Goal: Task Accomplishment & Management: Complete application form

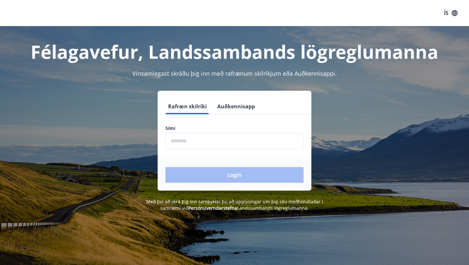
click at [210, 142] on input "phone" at bounding box center [235, 141] width 138 height 16
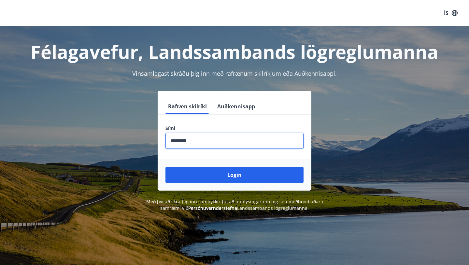
type input "********"
click at [166, 167] on button "Login" at bounding box center [235, 175] width 138 height 16
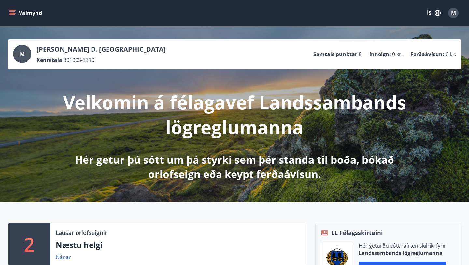
click at [13, 12] on icon "menu" at bounding box center [12, 13] width 7 height 7
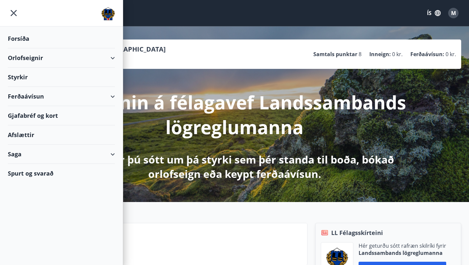
click at [45, 68] on div "Styrkir" at bounding box center [61, 76] width 107 height 19
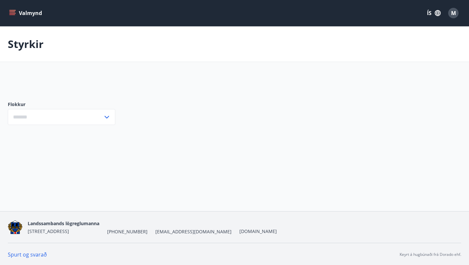
type input "***"
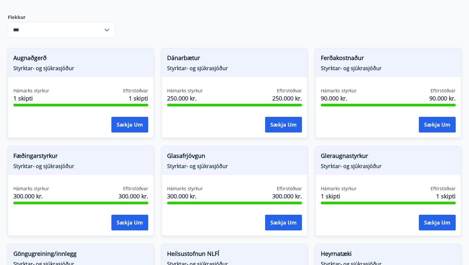
scroll to position [86, 0]
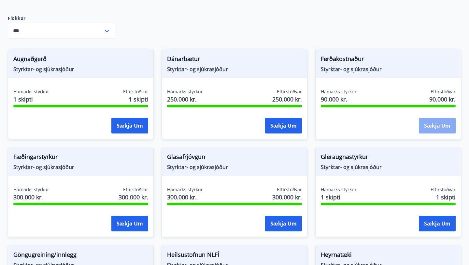
click at [428, 124] on button "Sækja um" at bounding box center [437, 126] width 37 height 16
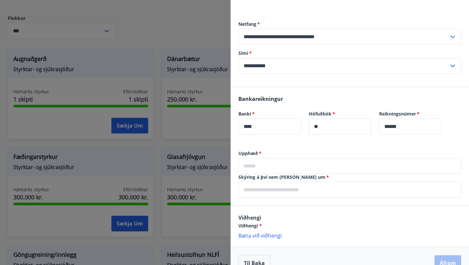
scroll to position [148, 0]
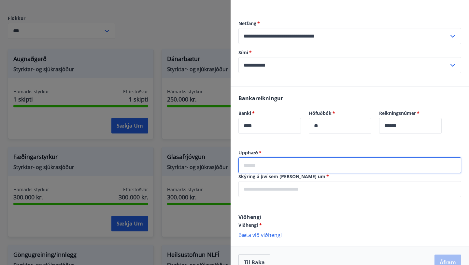
click at [297, 165] on input "text" at bounding box center [350, 165] width 223 height 16
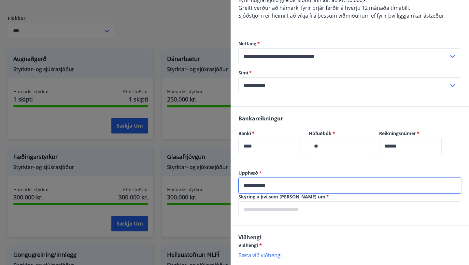
scroll to position [128, 0]
type input "**********"
click at [303, 212] on input "text" at bounding box center [350, 209] width 223 height 16
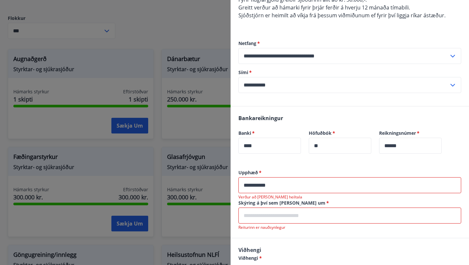
click at [284, 187] on input "**********" at bounding box center [350, 185] width 223 height 16
drag, startPoint x: 279, startPoint y: 186, endPoint x: 210, endPoint y: 186, distance: 68.8
click at [210, 186] on div "**********" at bounding box center [234, 132] width 469 height 265
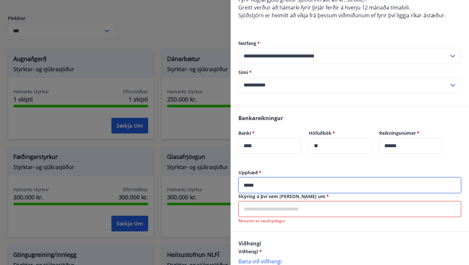
type input "*****"
click at [266, 212] on input "text" at bounding box center [350, 209] width 223 height 16
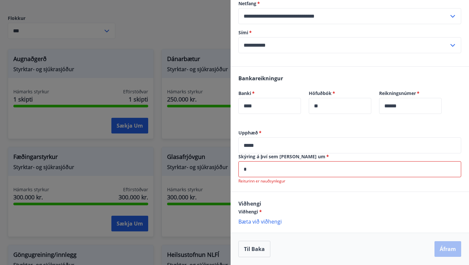
scroll to position [161, 0]
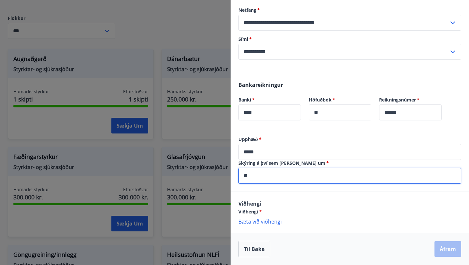
type input "*"
click at [278, 176] on input "**********" at bounding box center [350, 175] width 223 height 16
click at [289, 177] on input "**********" at bounding box center [350, 175] width 223 height 16
type input "**********"
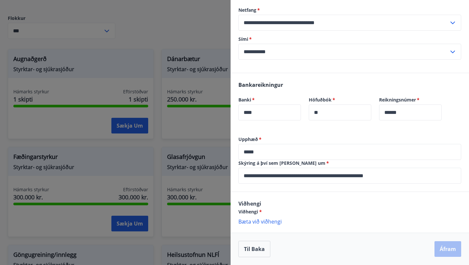
click at [257, 222] on p "Bæta við viðhengi" at bounding box center [350, 221] width 223 height 7
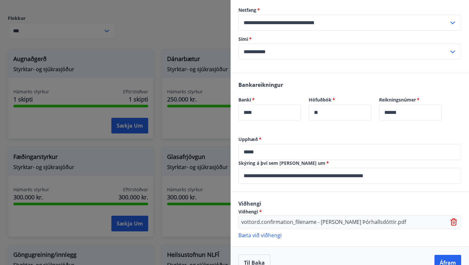
scroll to position [175, 0]
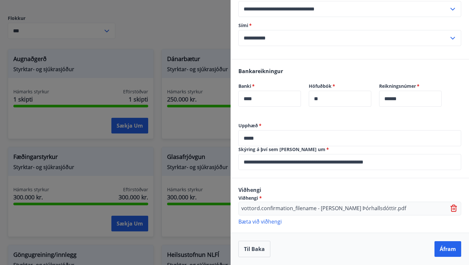
click at [438, 24] on label "Sími   *" at bounding box center [350, 25] width 223 height 7
click at [452, 249] on button "Áfram" at bounding box center [448, 249] width 27 height 16
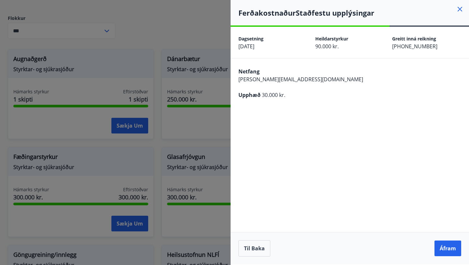
scroll to position [0, 0]
click at [449, 248] on button "Áfram" at bounding box center [448, 248] width 27 height 16
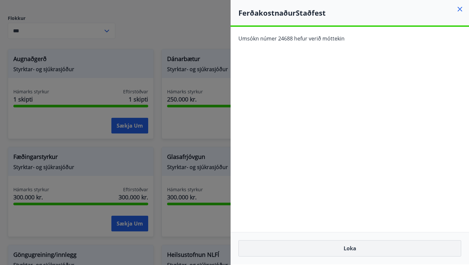
click at [450, 245] on button "Loka" at bounding box center [350, 248] width 223 height 16
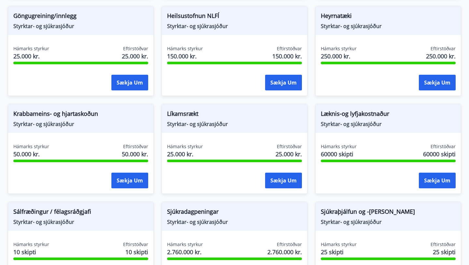
scroll to position [489, 0]
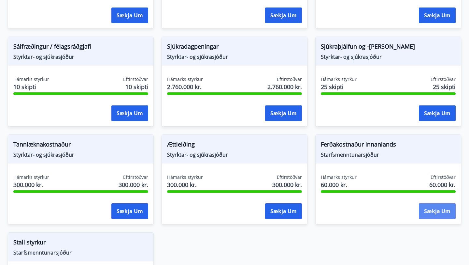
click at [440, 215] on button "Sækja um" at bounding box center [437, 211] width 37 height 16
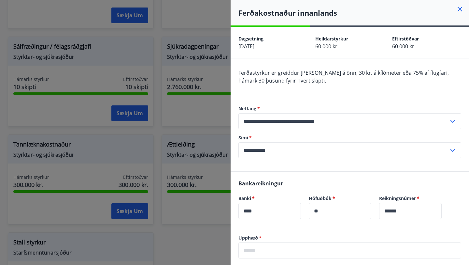
click at [461, 6] on icon at bounding box center [460, 9] width 8 height 8
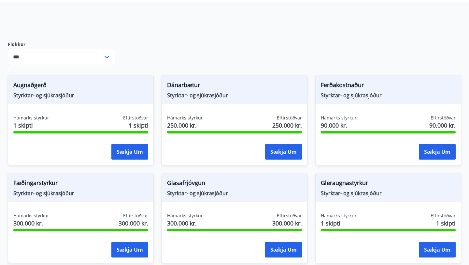
scroll to position [49, 0]
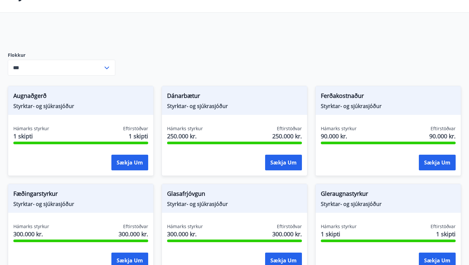
click at [352, 96] on span "Ferðakostnaður" at bounding box center [388, 96] width 135 height 11
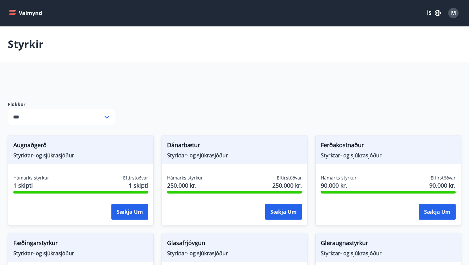
click at [17, 12] on button "Valmynd" at bounding box center [26, 13] width 37 height 12
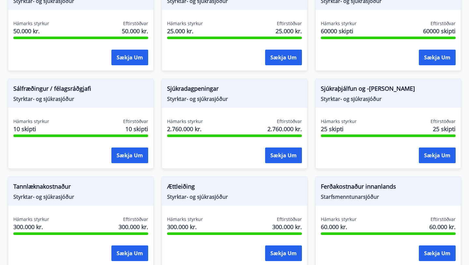
scroll to position [456, 0]
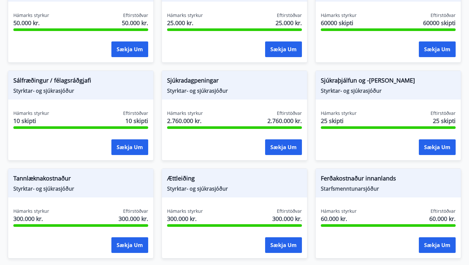
click at [342, 179] on span "Ferðakostnaður innanlands" at bounding box center [388, 179] width 135 height 11
click at [429, 250] on button "Sækja um" at bounding box center [437, 245] width 37 height 16
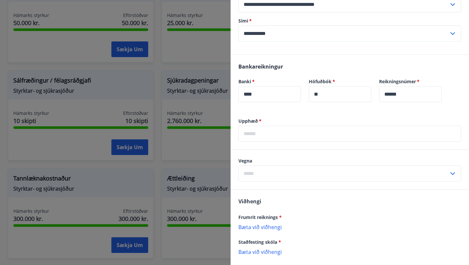
scroll to position [126, 0]
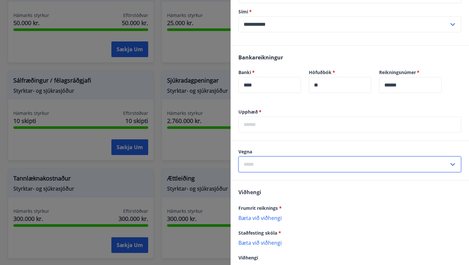
click at [321, 164] on input "text" at bounding box center [344, 164] width 210 height 16
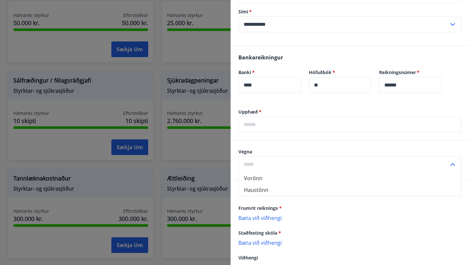
click at [316, 188] on li "Haustönn" at bounding box center [350, 190] width 222 height 12
type input "********"
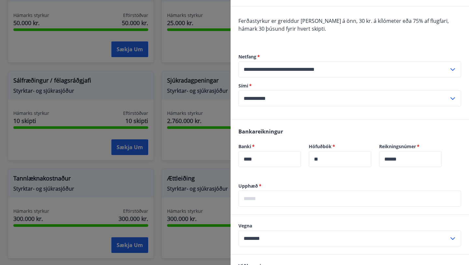
scroll to position [52, 0]
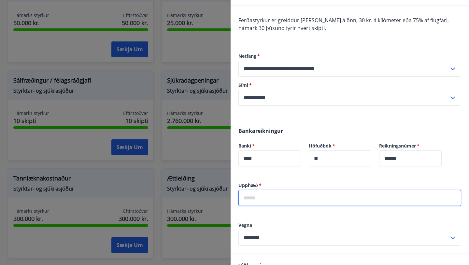
click at [313, 195] on input "text" at bounding box center [350, 198] width 223 height 16
type input "*****"
click at [307, 181] on div "Bankareikningur Banki   * **** ​ Höfuðbók   * ** ​ Reikningsnúmer   * ****** ​" at bounding box center [350, 150] width 239 height 63
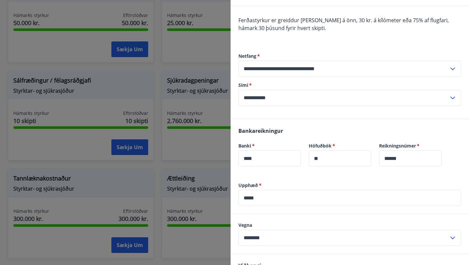
click at [382, 175] on div "Bankareikningur Banki   * **** ​ Höfuðbók   * ** ​ Reikningsnúmer   * ****** ​" at bounding box center [350, 150] width 239 height 63
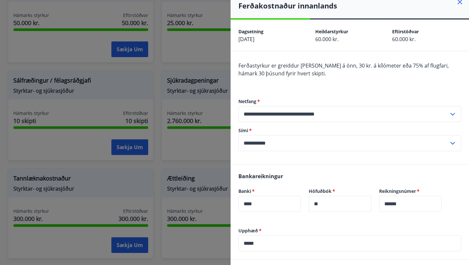
scroll to position [7, 0]
click at [460, 3] on icon at bounding box center [460, 2] width 8 height 8
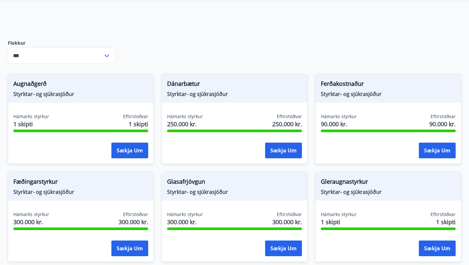
scroll to position [60, 0]
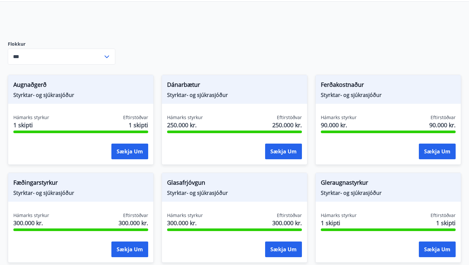
click at [360, 84] on span "Ferðakostnaður" at bounding box center [388, 85] width 135 height 11
click at [360, 113] on div "Ferðakostnaður Styrktar- og sjúkrasjóður Hámarks styrkur 90.000 kr. Eftirstöðva…" at bounding box center [388, 120] width 146 height 90
click at [339, 124] on span "90.000 kr." at bounding box center [339, 125] width 36 height 8
click at [437, 154] on button "Sækja um" at bounding box center [437, 151] width 37 height 16
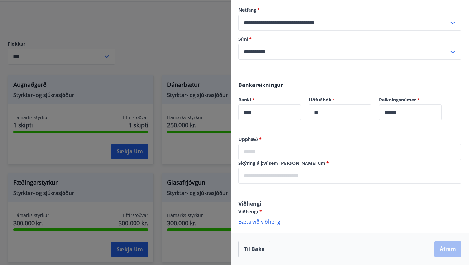
scroll to position [0, 0]
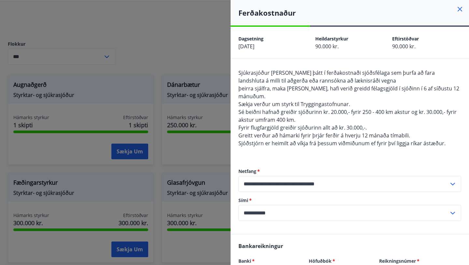
click at [459, 11] on icon at bounding box center [460, 9] width 8 height 8
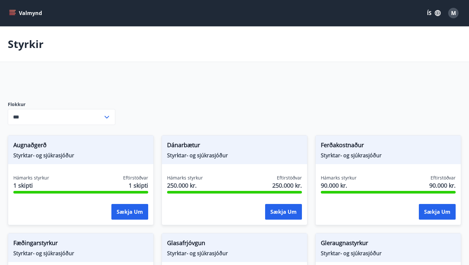
click at [11, 14] on icon "menu" at bounding box center [12, 13] width 7 height 7
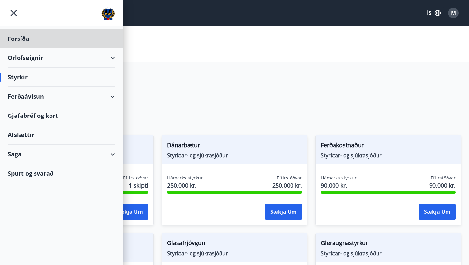
click at [19, 74] on div "Styrkir" at bounding box center [61, 76] width 107 height 19
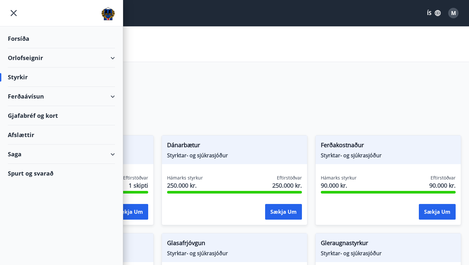
click at [23, 35] on div "Forsíða" at bounding box center [61, 38] width 107 height 19
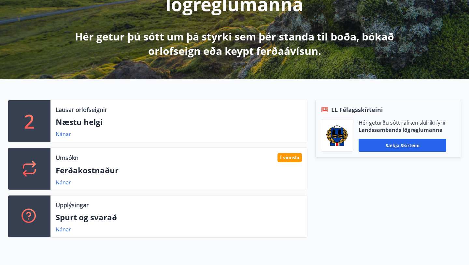
scroll to position [95, 0]
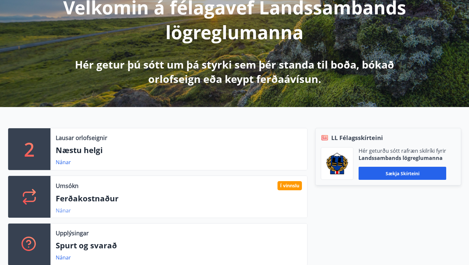
click at [60, 211] on link "Nánar" at bounding box center [63, 210] width 15 height 7
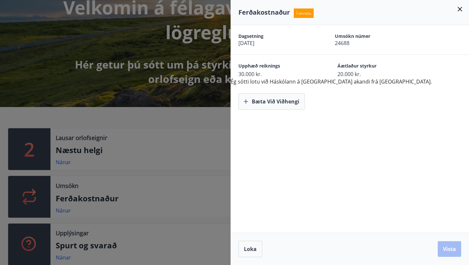
click at [267, 11] on span "Ferðakostnaður" at bounding box center [264, 12] width 51 height 9
click at [251, 251] on span "Loka" at bounding box center [250, 248] width 13 height 7
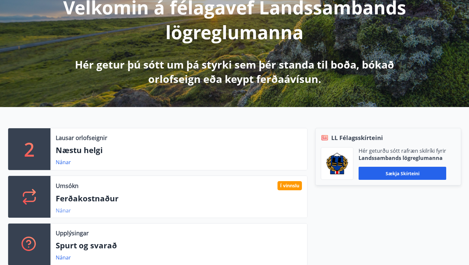
click at [63, 212] on link "Nánar" at bounding box center [63, 210] width 15 height 7
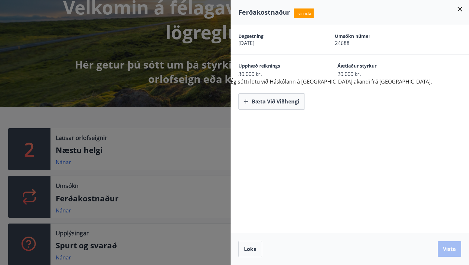
click at [463, 4] on div "Ferðakostnaður Í vinnslu" at bounding box center [350, 12] width 239 height 25
click at [463, 5] on icon at bounding box center [460, 9] width 8 height 8
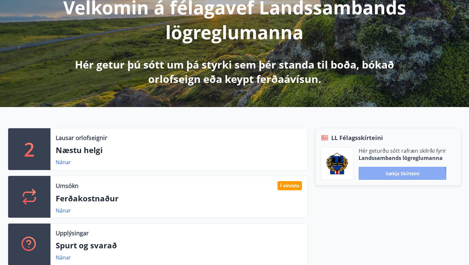
click at [397, 176] on button "Sækja skírteini" at bounding box center [403, 173] width 88 height 13
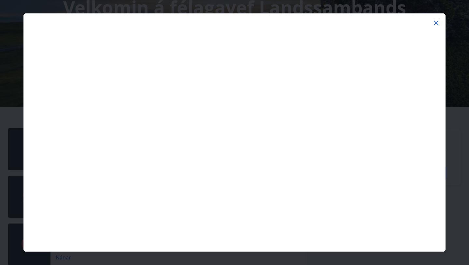
click at [438, 23] on icon at bounding box center [436, 23] width 8 height 8
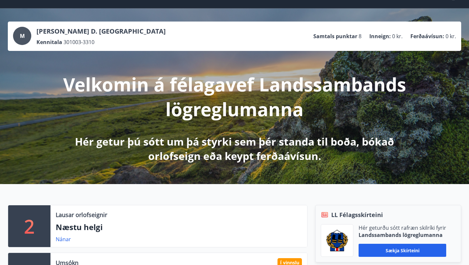
scroll to position [0, 0]
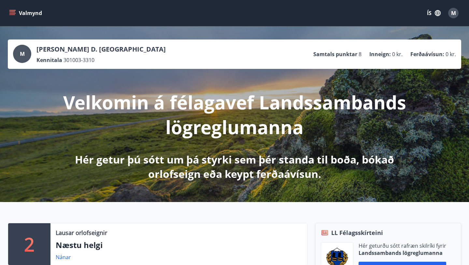
click at [14, 11] on icon "menu" at bounding box center [12, 13] width 7 height 7
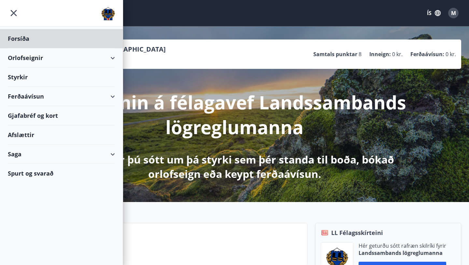
click at [17, 74] on div "Styrkir" at bounding box center [61, 76] width 107 height 19
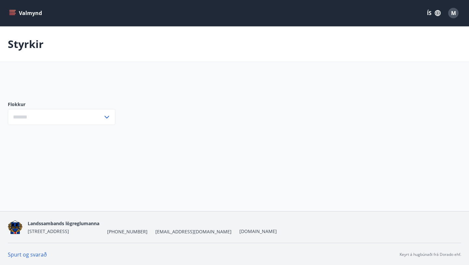
type input "***"
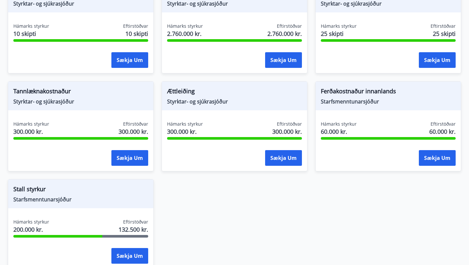
scroll to position [609, 0]
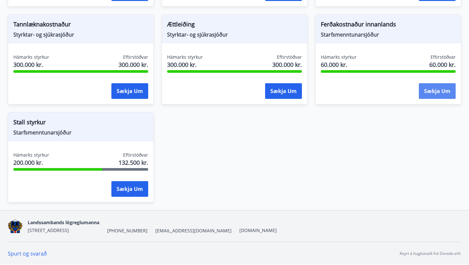
click at [424, 93] on button "Sækja um" at bounding box center [437, 91] width 37 height 16
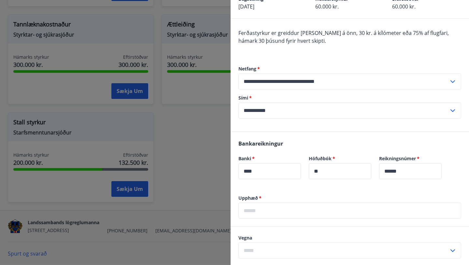
scroll to position [40, 0]
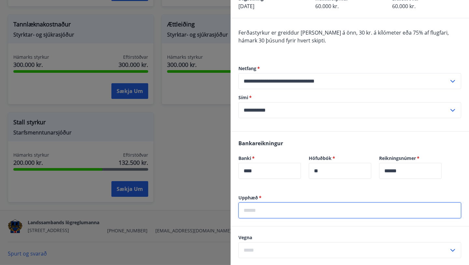
click at [267, 210] on input "text" at bounding box center [350, 210] width 223 height 16
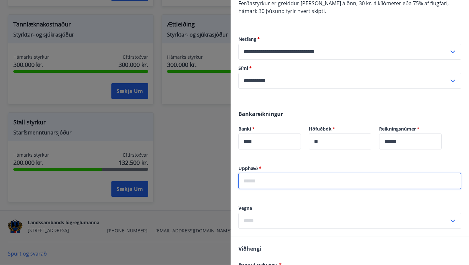
scroll to position [74, 0]
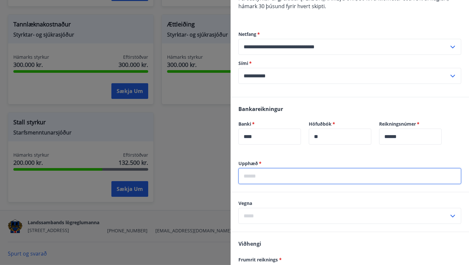
type input "*****"
click at [278, 217] on input "text" at bounding box center [344, 216] width 210 height 16
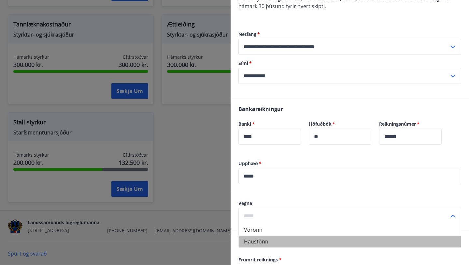
click at [259, 241] on li "Haustönn" at bounding box center [350, 241] width 222 height 12
type input "********"
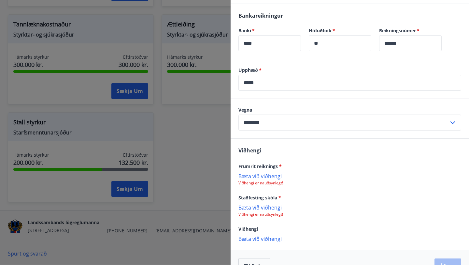
scroll to position [185, 0]
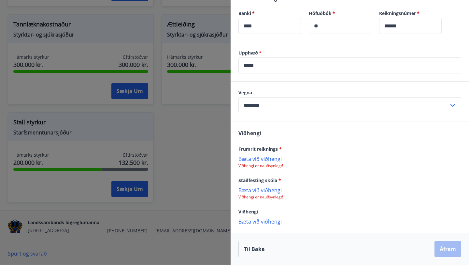
click at [273, 159] on p "Bæta við viðhengi" at bounding box center [350, 158] width 223 height 7
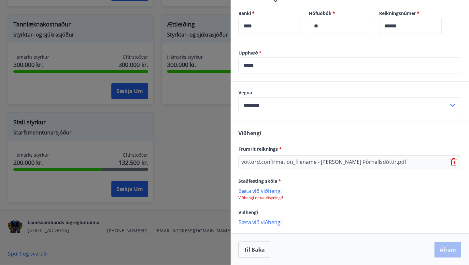
click at [275, 190] on p "Bæta við viðhengi" at bounding box center [350, 190] width 223 height 7
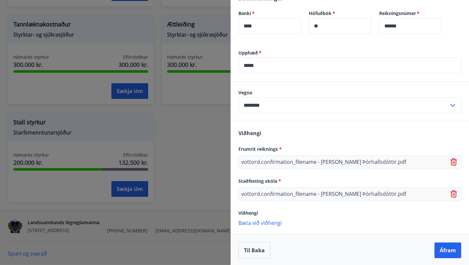
scroll to position [186, 0]
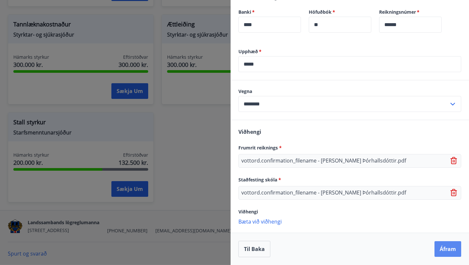
click at [452, 247] on button "Áfram" at bounding box center [448, 249] width 27 height 16
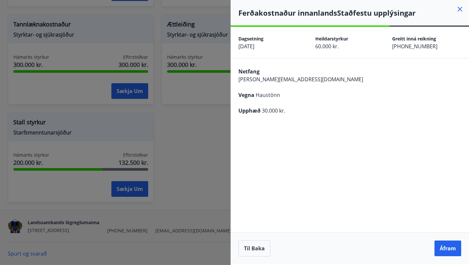
scroll to position [0, 0]
click at [454, 252] on button "Áfram" at bounding box center [448, 248] width 27 height 16
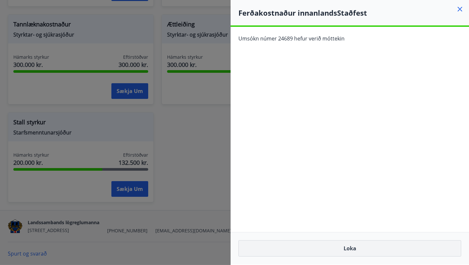
click at [344, 248] on button "Loka" at bounding box center [350, 248] width 223 height 16
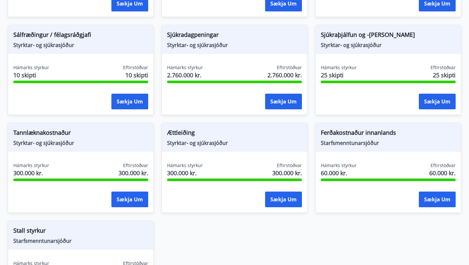
scroll to position [500, 0]
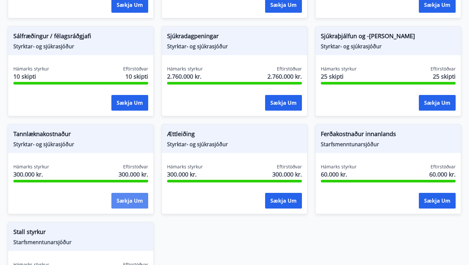
click at [132, 197] on button "Sækja um" at bounding box center [129, 201] width 37 height 16
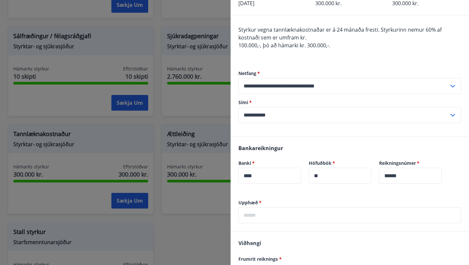
scroll to position [0, 0]
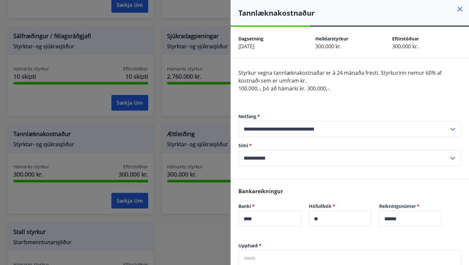
click at [458, 10] on icon at bounding box center [460, 9] width 8 height 8
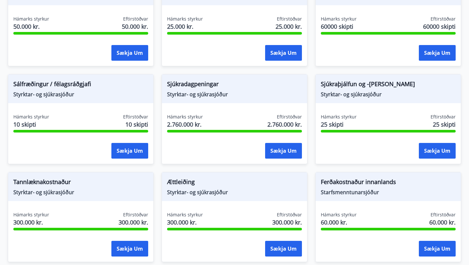
scroll to position [451, 0]
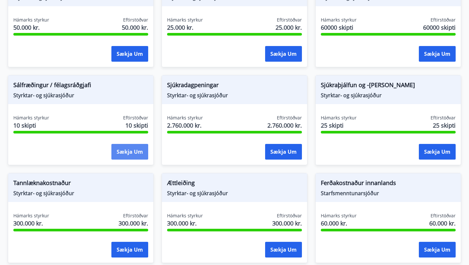
click at [132, 149] on button "Sækja um" at bounding box center [129, 152] width 37 height 16
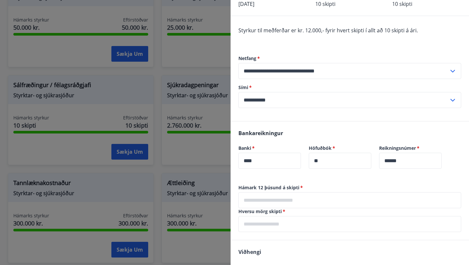
scroll to position [0, 0]
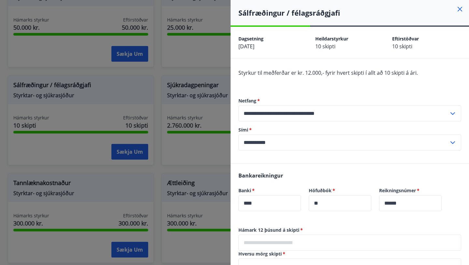
click at [458, 8] on icon at bounding box center [460, 9] width 8 height 8
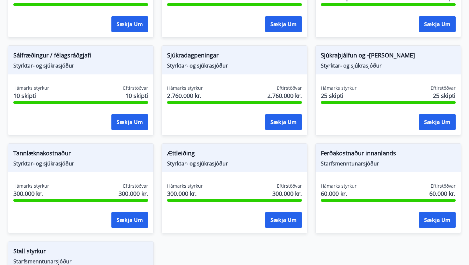
scroll to position [477, 0]
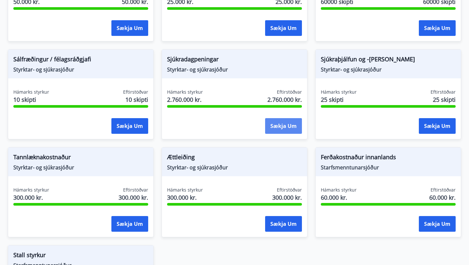
click at [276, 126] on button "Sækja um" at bounding box center [283, 126] width 37 height 16
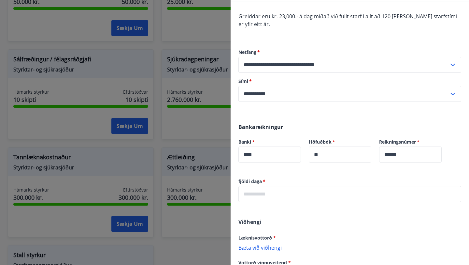
scroll to position [0, 0]
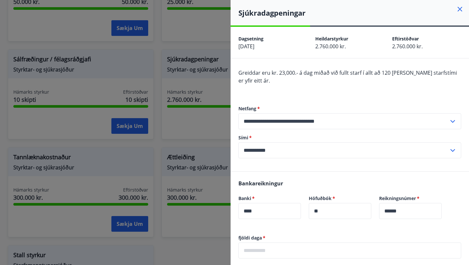
click at [459, 9] on icon at bounding box center [460, 9] width 5 height 5
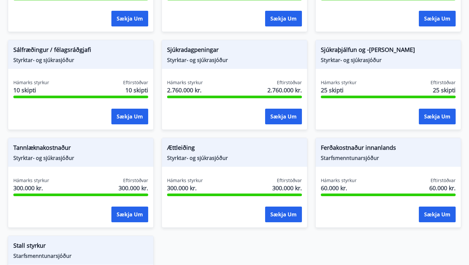
scroll to position [504, 0]
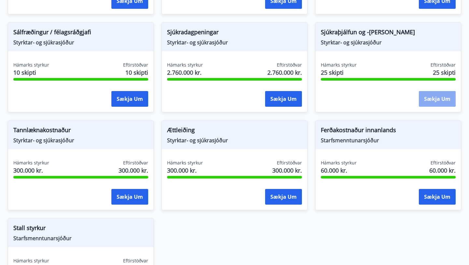
click at [428, 98] on button "Sækja um" at bounding box center [437, 99] width 37 height 16
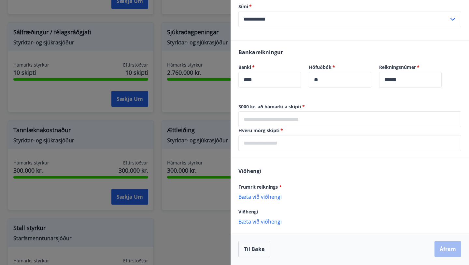
scroll to position [0, 0]
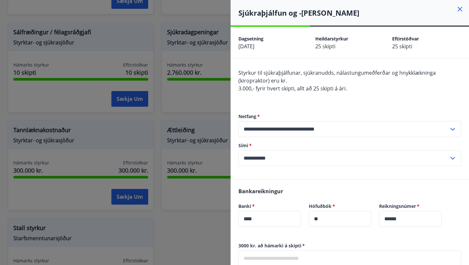
click at [461, 10] on icon at bounding box center [460, 9] width 5 height 5
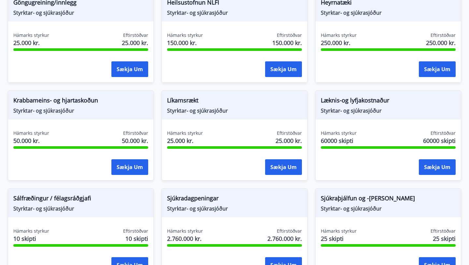
scroll to position [337, 0]
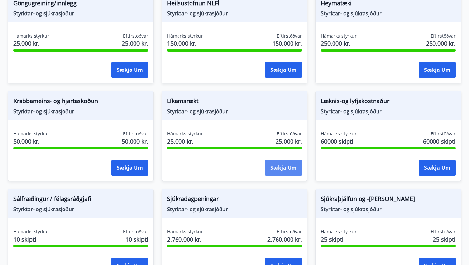
click at [295, 174] on button "Sækja um" at bounding box center [283, 168] width 37 height 16
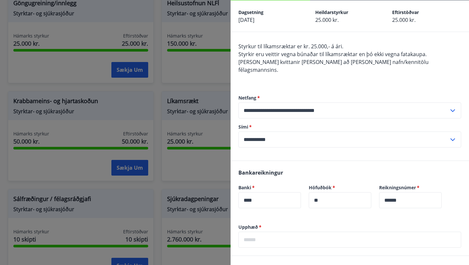
scroll to position [0, 0]
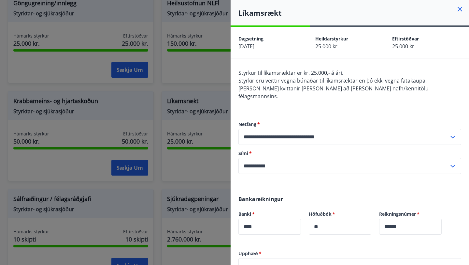
click at [138, 109] on div at bounding box center [234, 132] width 469 height 265
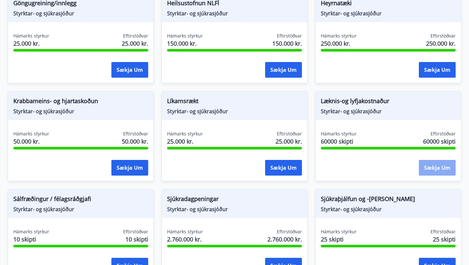
click at [437, 169] on button "Sækja um" at bounding box center [437, 168] width 37 height 16
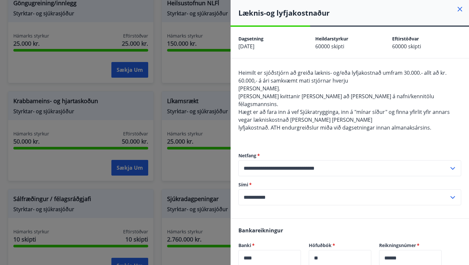
click at [458, 9] on icon at bounding box center [460, 9] width 8 height 8
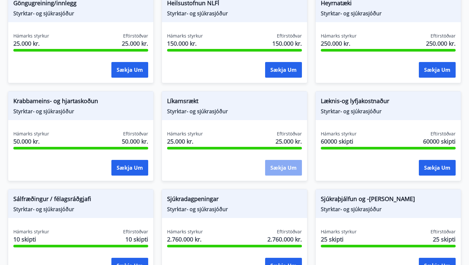
click at [284, 163] on button "Sækja um" at bounding box center [283, 168] width 37 height 16
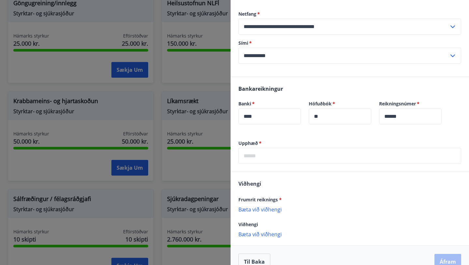
scroll to position [115, 0]
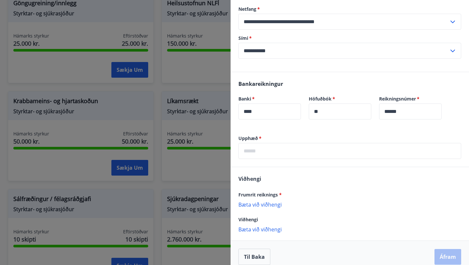
click at [292, 144] on input "text" at bounding box center [350, 151] width 223 height 16
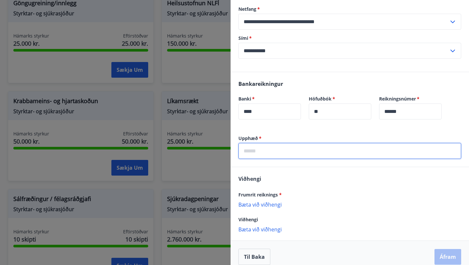
click at [293, 126] on div "Bankareikningur Banki   * **** ​ Höfuðbók   * ** ​ Reikningsnúmer   * ****** ​" at bounding box center [350, 103] width 239 height 63
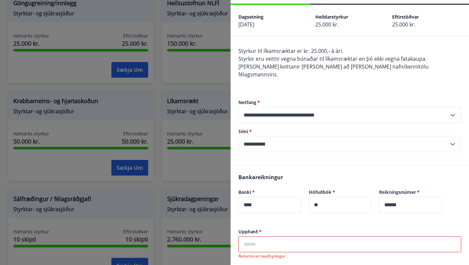
scroll to position [0, 0]
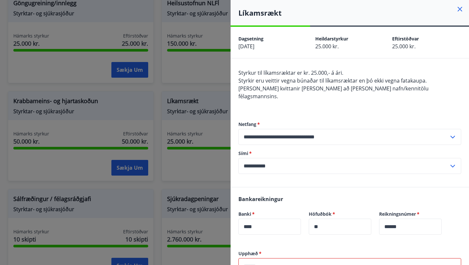
click at [461, 10] on icon at bounding box center [460, 9] width 5 height 5
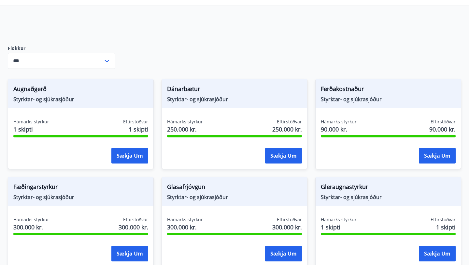
scroll to position [56, 0]
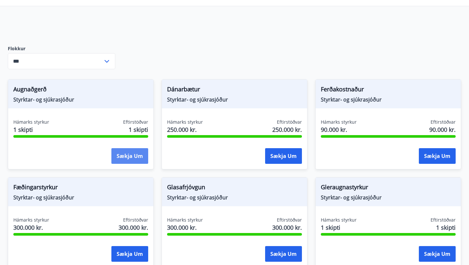
click at [139, 157] on button "Sækja um" at bounding box center [129, 156] width 37 height 16
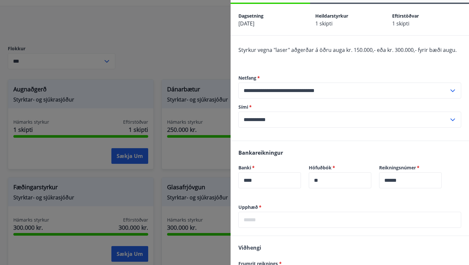
scroll to position [0, 0]
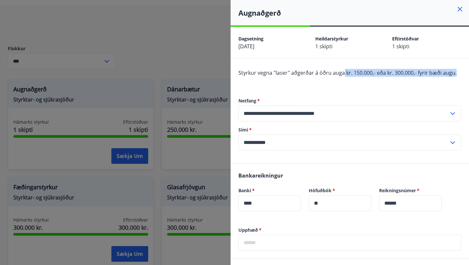
drag, startPoint x: 456, startPoint y: 73, endPoint x: 342, endPoint y: 70, distance: 113.4
click at [342, 70] on div "Styrkur vegna "laser" aðgerðar á öðru auga kr. 150.000,- eða kr. 300.000,- fyri…" at bounding box center [350, 77] width 223 height 16
click at [350, 88] on div "**********" at bounding box center [350, 123] width 223 height 79
click at [461, 9] on icon at bounding box center [460, 9] width 8 height 8
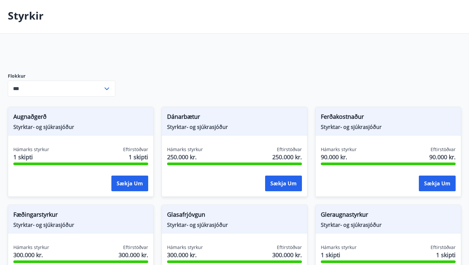
scroll to position [30, 0]
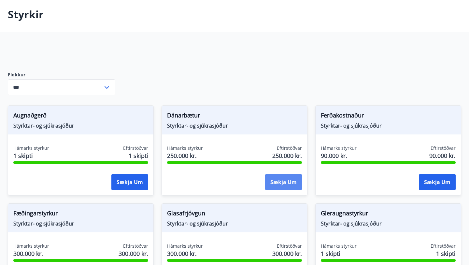
click at [290, 181] on button "Sækja um" at bounding box center [283, 182] width 37 height 16
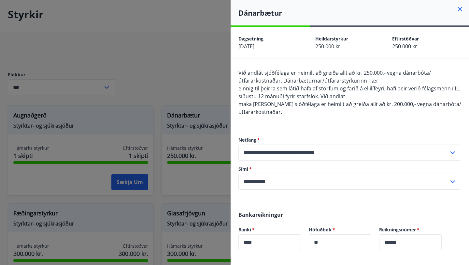
click at [460, 8] on icon at bounding box center [460, 9] width 5 height 5
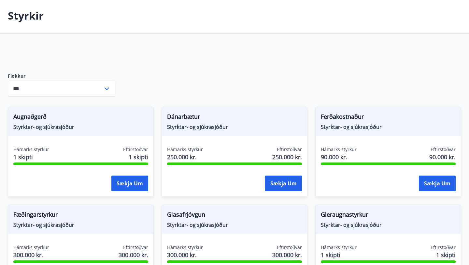
scroll to position [28, 0]
